Goal: Task Accomplishment & Management: Use online tool/utility

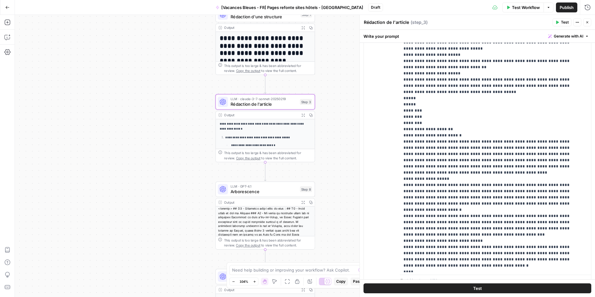
scroll to position [1968, 0]
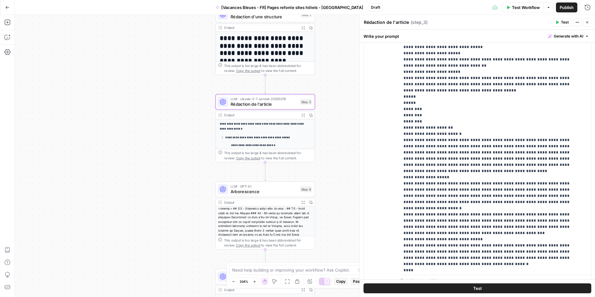
click at [257, 192] on span "Arborescence" at bounding box center [264, 191] width 67 height 7
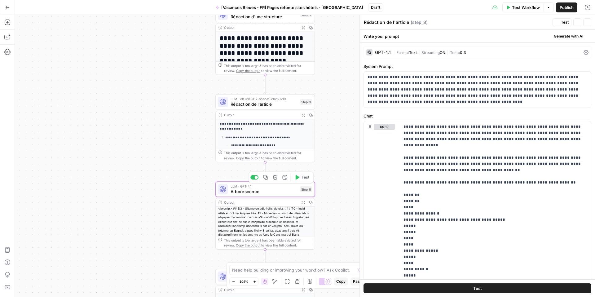
type textarea "Arborescence"
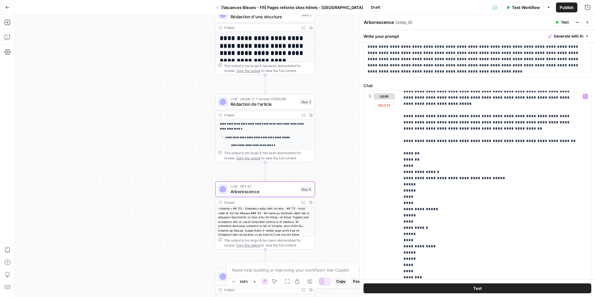
scroll to position [14, 0]
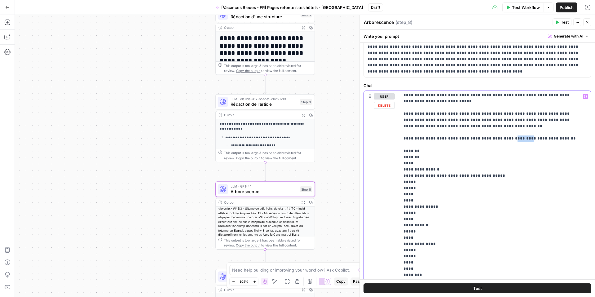
drag, startPoint x: 508, startPoint y: 133, endPoint x: 497, endPoint y: 134, distance: 11.5
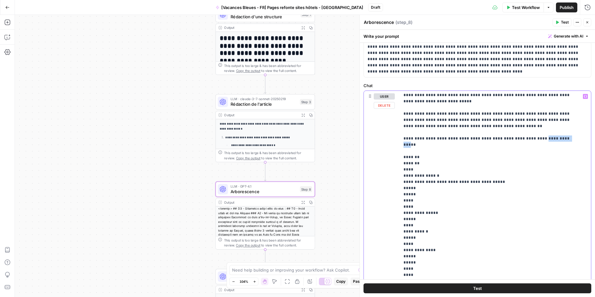
drag, startPoint x: 539, startPoint y: 132, endPoint x: 525, endPoint y: 136, distance: 14.6
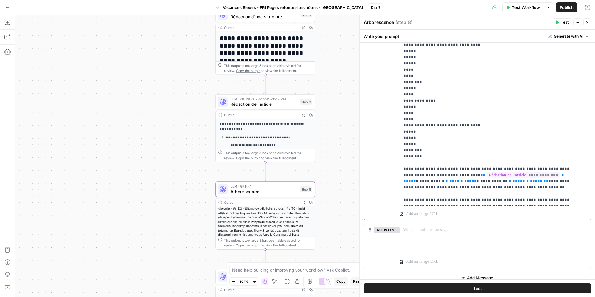
scroll to position [175, 0]
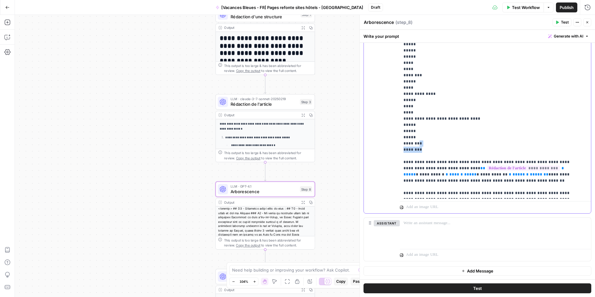
drag, startPoint x: 425, startPoint y: 143, endPoint x: 417, endPoint y: 138, distance: 9.9
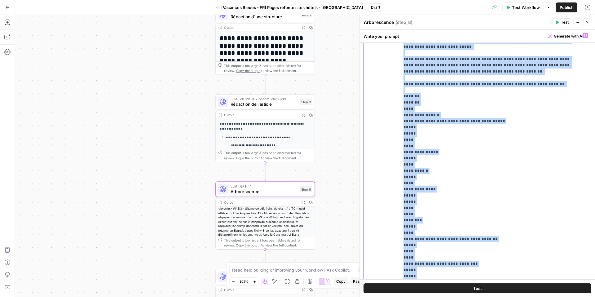
scroll to position [0, 0]
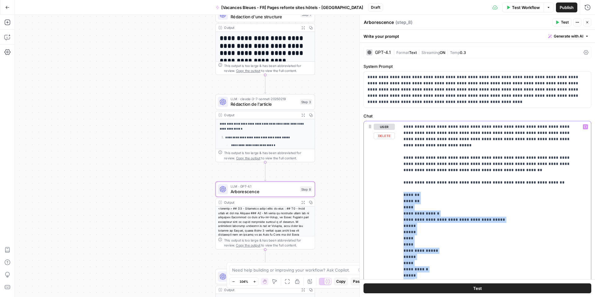
drag, startPoint x: 417, startPoint y: 134, endPoint x: 402, endPoint y: 189, distance: 57.3
click at [402, 189] on div "**********" at bounding box center [493, 247] width 187 height 253
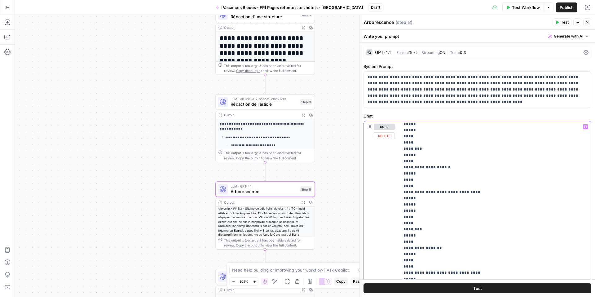
scroll to position [1116, 0]
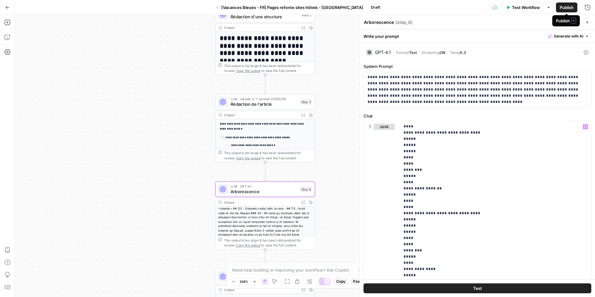
click at [560, 8] on span "Publish" at bounding box center [567, 7] width 14 height 6
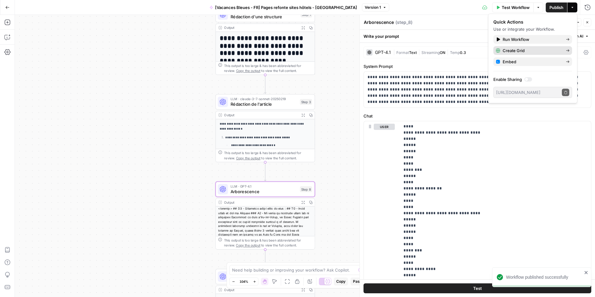
click at [504, 49] on span "Create Grid" at bounding box center [532, 50] width 58 height 6
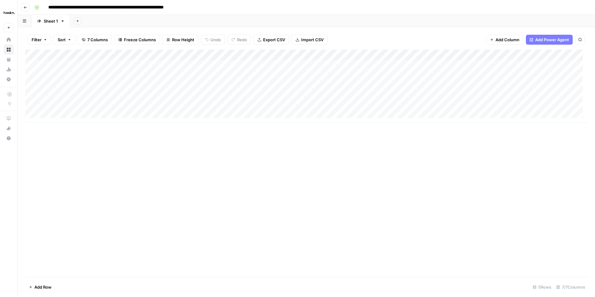
click at [58, 105] on div "Add Column" at bounding box center [306, 86] width 562 height 73
drag, startPoint x: 122, startPoint y: 50, endPoint x: 93, endPoint y: 50, distance: 29.1
click at [93, 50] on div "Add Column" at bounding box center [306, 86] width 562 height 73
click at [136, 53] on div at bounding box center [92, 56] width 90 height 12
drag, startPoint x: 136, startPoint y: 54, endPoint x: 85, endPoint y: 52, distance: 51.5
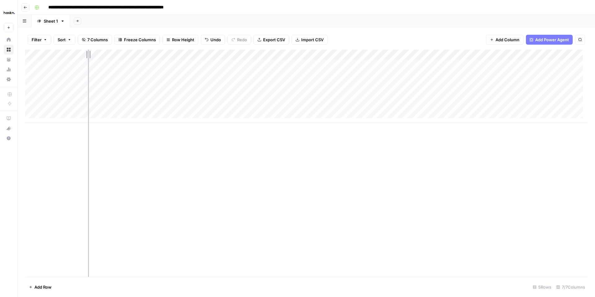
click at [85, 52] on div "Add Column" at bounding box center [306, 86] width 562 height 73
drag, startPoint x: 84, startPoint y: 55, endPoint x: 68, endPoint y: 55, distance: 16.1
click at [68, 54] on div "Add Column" at bounding box center [306, 86] width 562 height 73
click at [92, 109] on div "Add Column" at bounding box center [306, 86] width 562 height 73
click at [29, 96] on div "Add Column" at bounding box center [306, 86] width 562 height 73
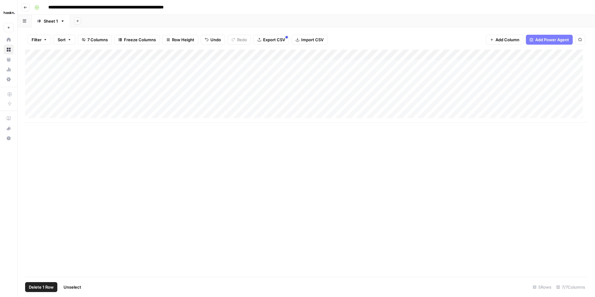
click at [35, 287] on span "Delete 1 Row" at bounding box center [41, 287] width 25 height 6
click at [281, 70] on span "Delete" at bounding box center [275, 71] width 13 height 6
click at [94, 96] on div "Add Column" at bounding box center [306, 81] width 562 height 63
drag, startPoint x: 165, startPoint y: 53, endPoint x: 139, endPoint y: 54, distance: 25.7
click at [139, 54] on div "Add Column" at bounding box center [306, 81] width 562 height 63
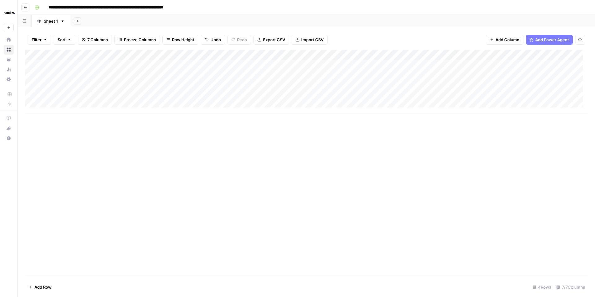
click at [117, 96] on div "Add Column" at bounding box center [306, 81] width 562 height 63
click at [116, 97] on textarea at bounding box center [126, 97] width 99 height 9
type textarea "**********"
click at [95, 93] on div "Add Column" at bounding box center [306, 81] width 562 height 63
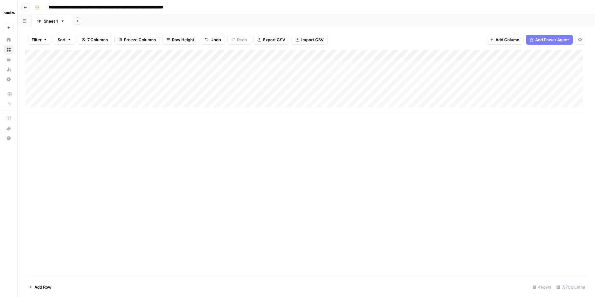
scroll to position [0, 0]
click at [101, 93] on div "Add Column" at bounding box center [306, 81] width 562 height 63
click at [121, 78] on div "Add Column" at bounding box center [306, 81] width 562 height 63
click at [116, 93] on div "Add Column" at bounding box center [306, 81] width 562 height 63
click at [116, 67] on div "Add Column" at bounding box center [306, 81] width 562 height 63
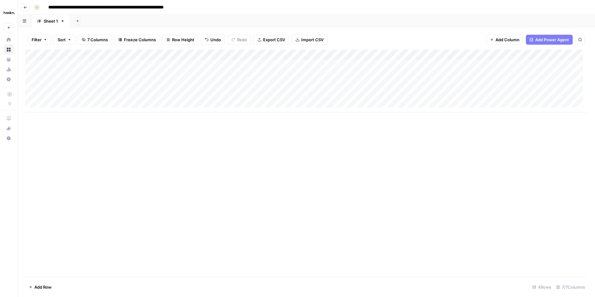
click at [112, 84] on div "Add Column" at bounding box center [306, 81] width 562 height 63
click at [111, 76] on div "Add Column" at bounding box center [306, 81] width 562 height 63
click at [150, 67] on div "Add Column" at bounding box center [306, 81] width 562 height 63
drag, startPoint x: 229, startPoint y: 54, endPoint x: 191, endPoint y: 54, distance: 37.5
click at [191, 54] on div "Add Column" at bounding box center [306, 81] width 562 height 63
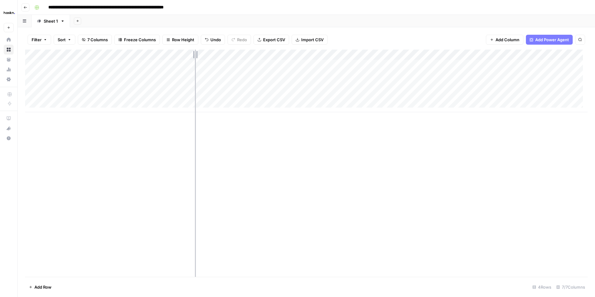
drag, startPoint x: 192, startPoint y: 53, endPoint x: 195, endPoint y: 53, distance: 3.4
click at [195, 53] on div "Add Column" at bounding box center [306, 81] width 562 height 63
click at [161, 88] on div "Add Column" at bounding box center [306, 81] width 562 height 63
click at [154, 96] on div "Add Column" at bounding box center [306, 81] width 562 height 63
click at [213, 97] on div "Add Column" at bounding box center [306, 81] width 562 height 63
